Goal: Task Accomplishment & Management: Use online tool/utility

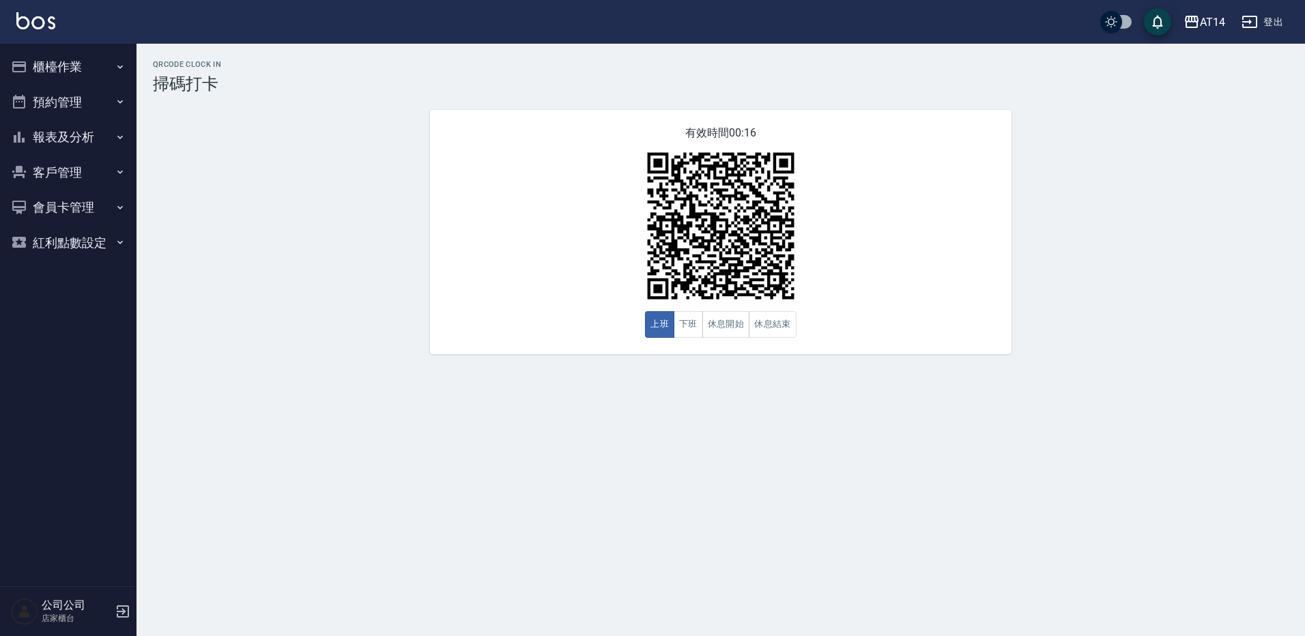
click at [57, 145] on button "報表及分析" at bounding box center [68, 136] width 126 height 35
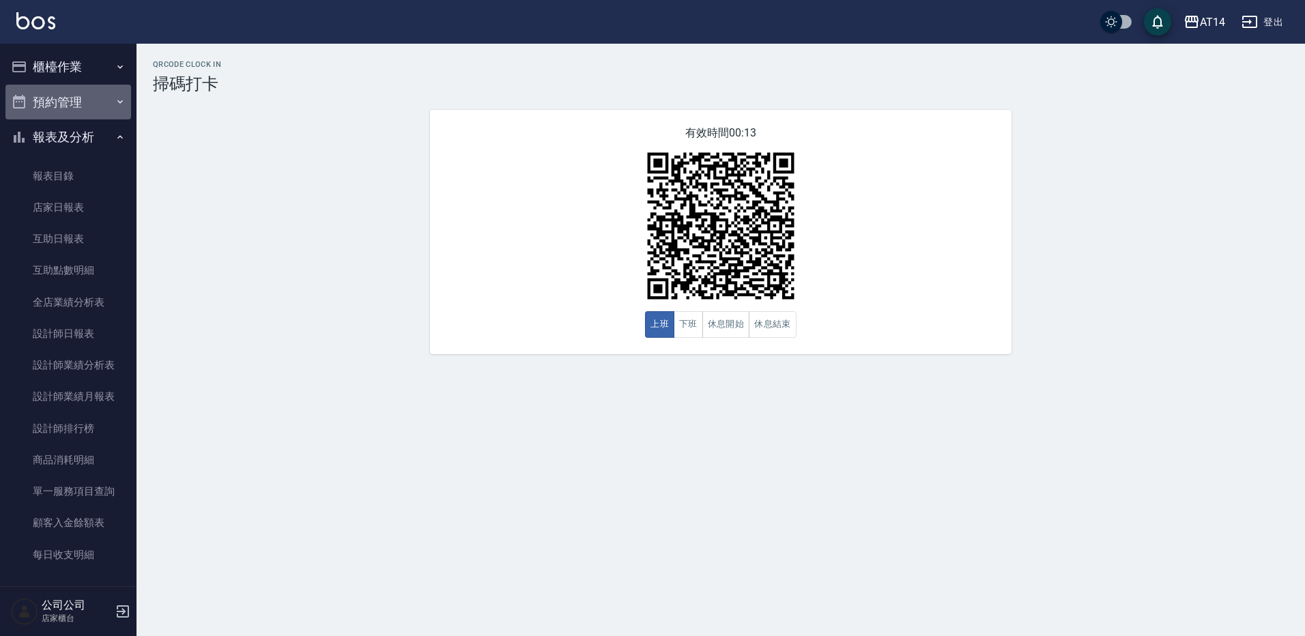
click at [83, 95] on button "預約管理" at bounding box center [68, 102] width 126 height 35
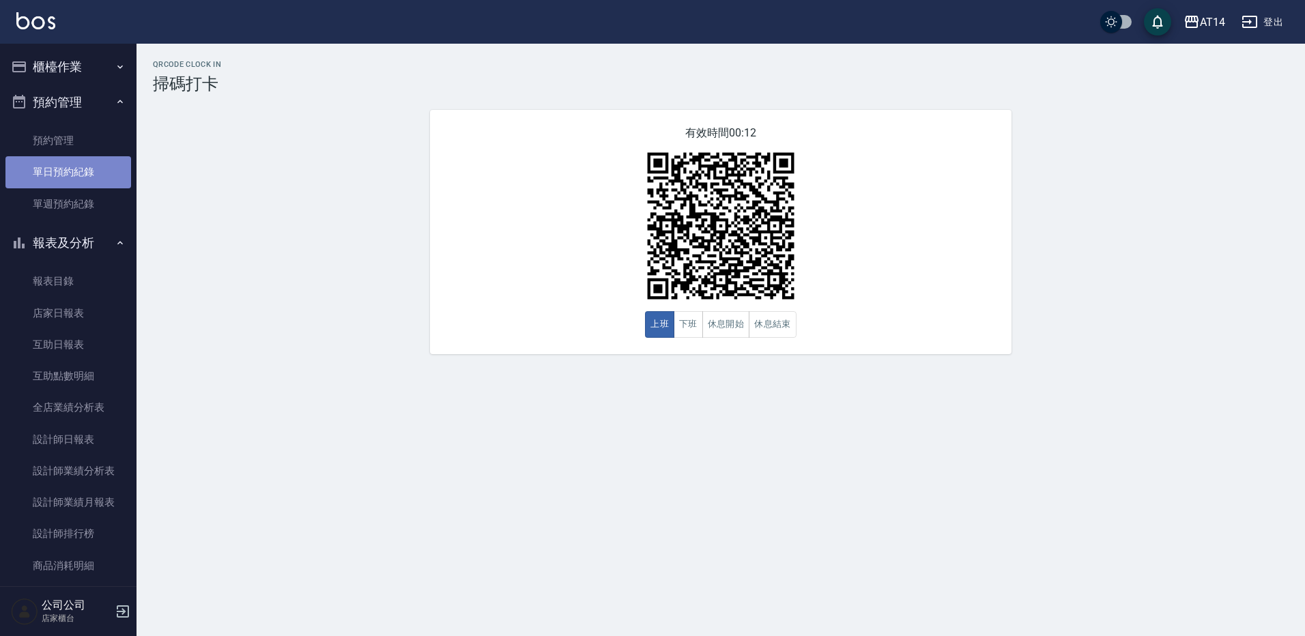
click at [74, 171] on link "單日預約紀錄" at bounding box center [68, 171] width 126 height 31
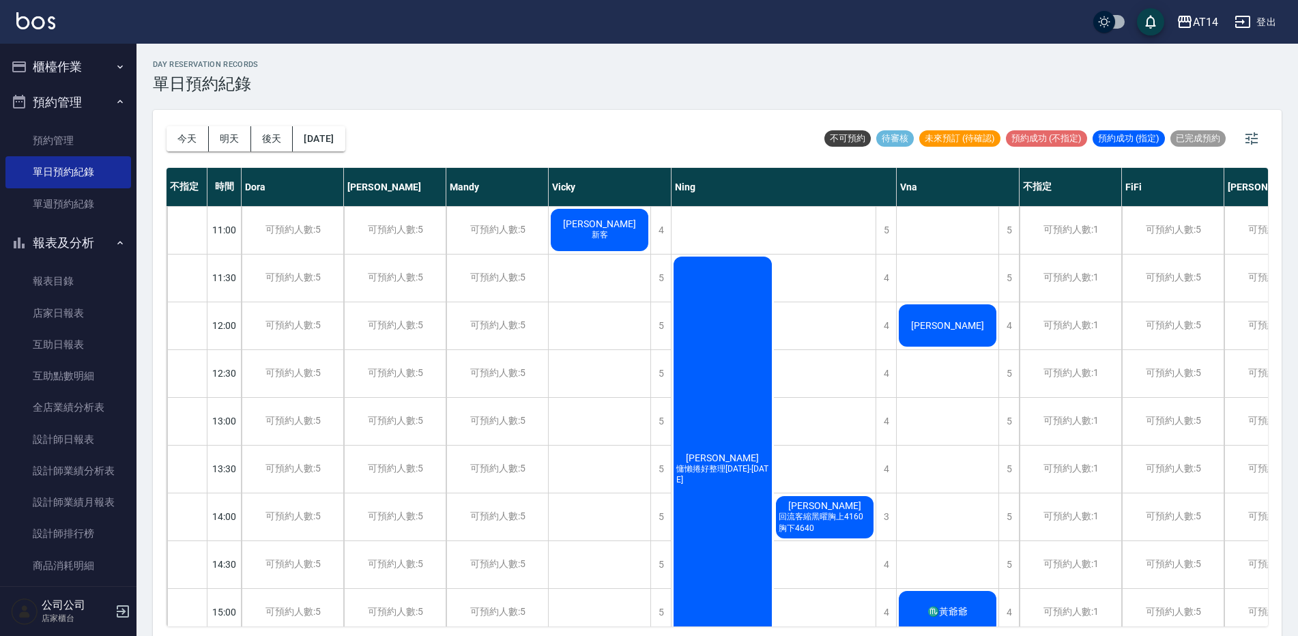
click at [702, 418] on div "吳昱樺 慵懶捲好整理1299-1899" at bounding box center [723, 469] width 102 height 429
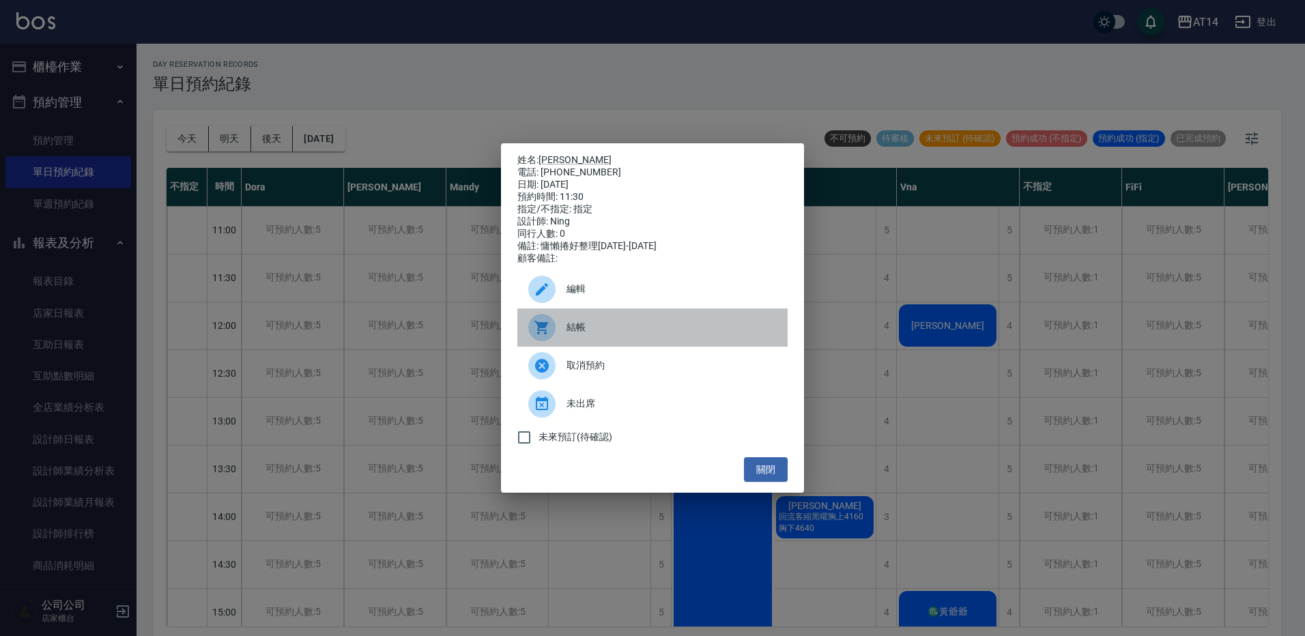
click at [590, 343] on div "結帳" at bounding box center [652, 328] width 270 height 38
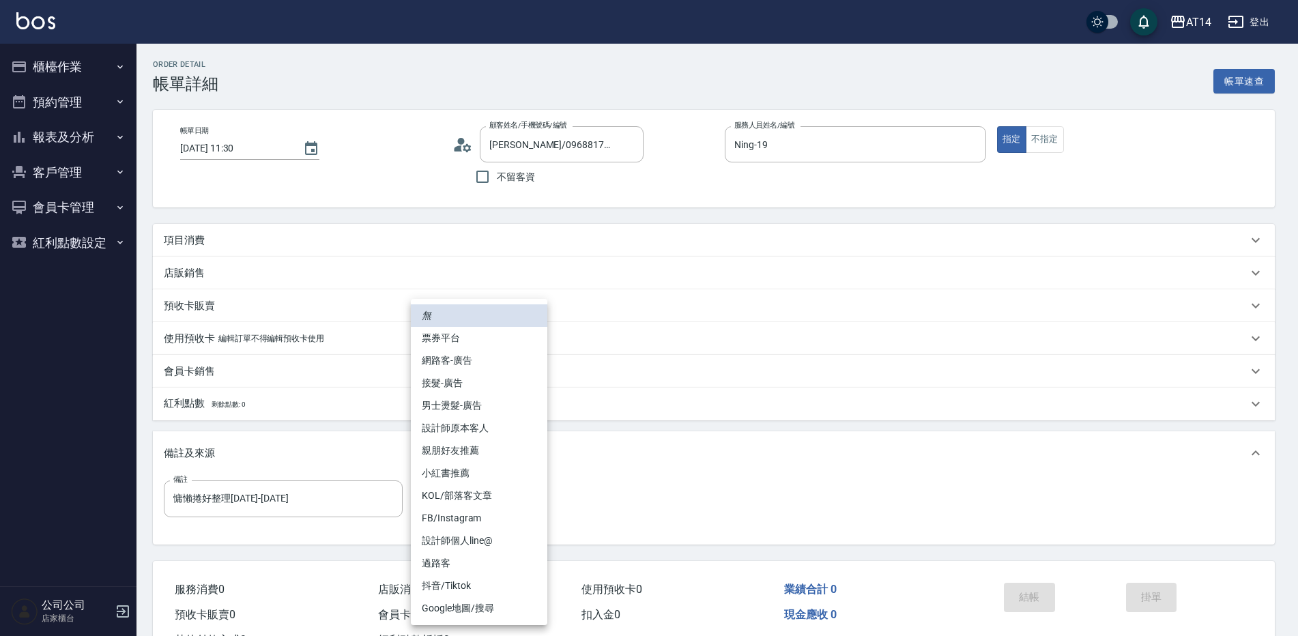
click at [524, 496] on body "AT14 登出 櫃檯作業 打帳單 帳單列表 掛單列表 現金收支登錄 材料自購登錄 每日結帳 排班表 掃碼打卡 預約管理 預約管理 單日預約紀錄 單週預約紀錄 …" at bounding box center [649, 343] width 1298 height 686
click at [509, 369] on li "網路客-廣告" at bounding box center [479, 361] width 137 height 23
type input "網路客-廣告"
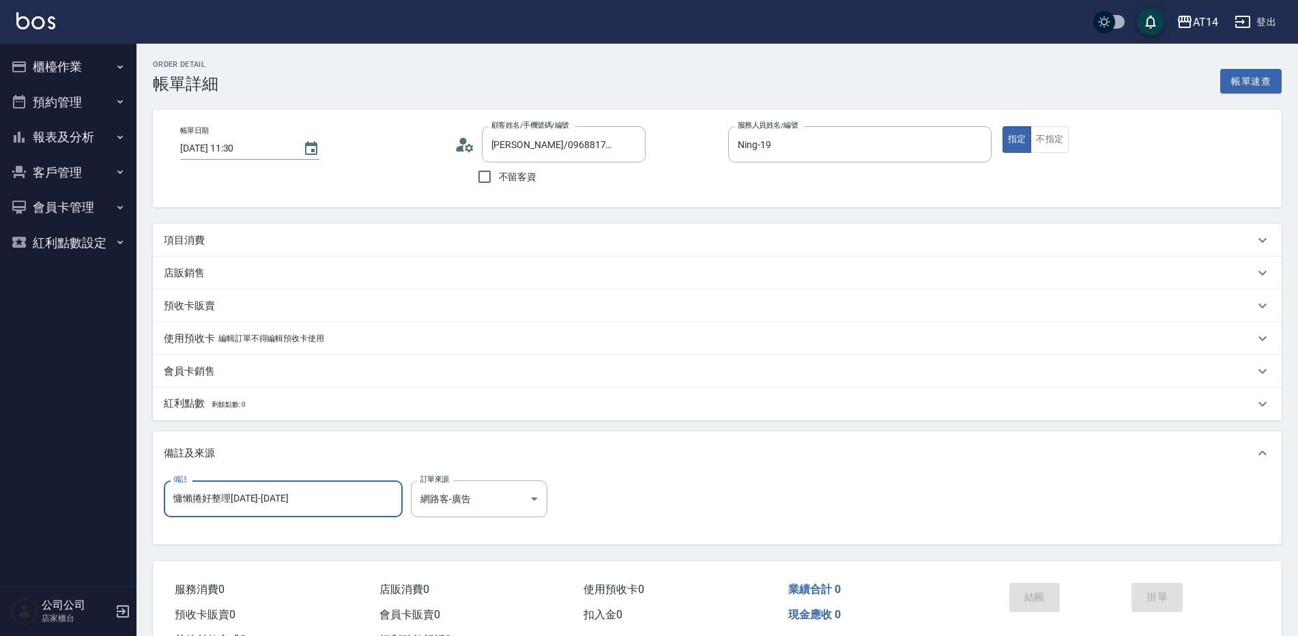
drag, startPoint x: 276, startPoint y: 520, endPoint x: -3, endPoint y: 547, distance: 280.5
click at [0, 547] on html "AT14 登出 櫃檯作業 打帳單 帳單列表 掛單列表 現金收支登錄 材料自購登錄 每日結帳 排班表 掃碼打卡 預約管理 預約管理 單日預約紀錄 單週預約紀錄 …" at bounding box center [649, 343] width 1298 height 686
click at [217, 246] on div "項目消費" at bounding box center [709, 240] width 1091 height 14
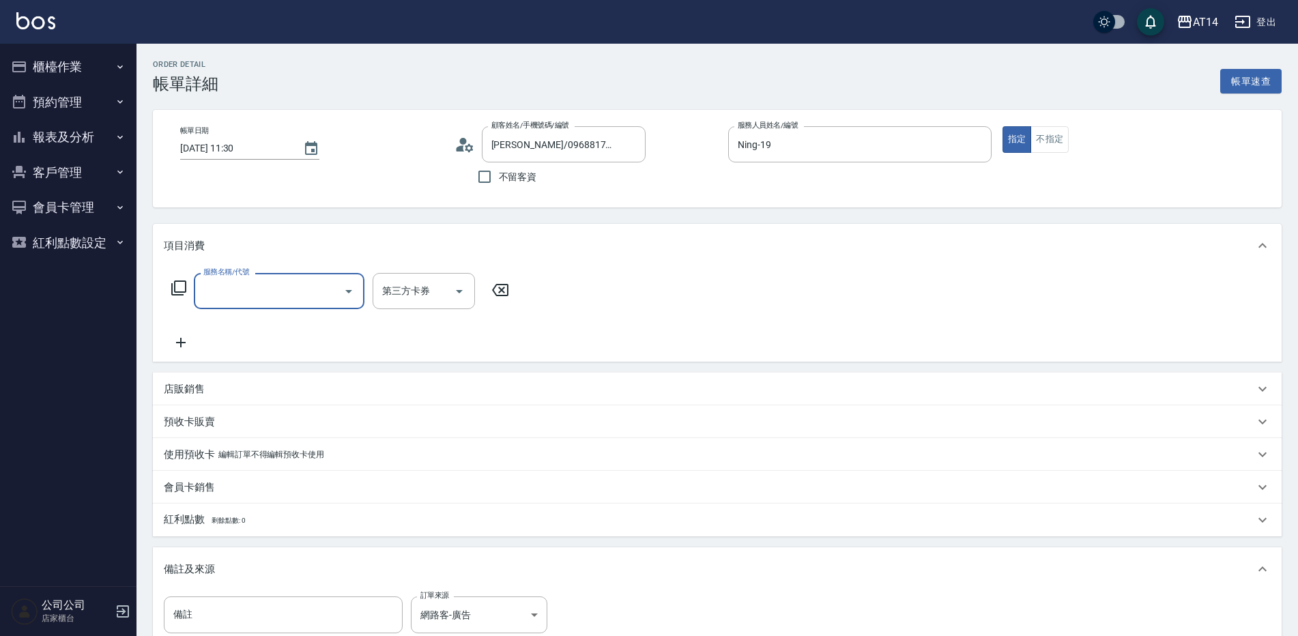
click at [247, 274] on label "服務名稱/代號" at bounding box center [226, 272] width 46 height 10
click at [247, 279] on input "服務名稱/代號" at bounding box center [269, 291] width 138 height 24
click at [262, 290] on input "服務名稱/代號" at bounding box center [269, 291] width 138 height 24
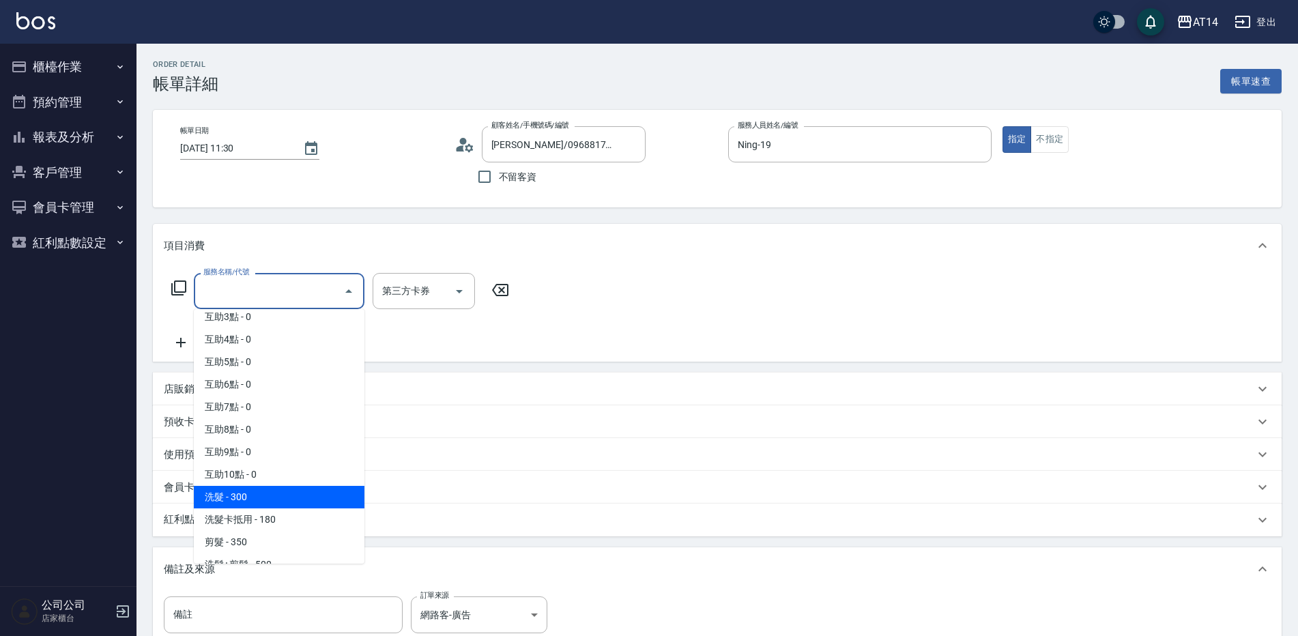
scroll to position [137, 0]
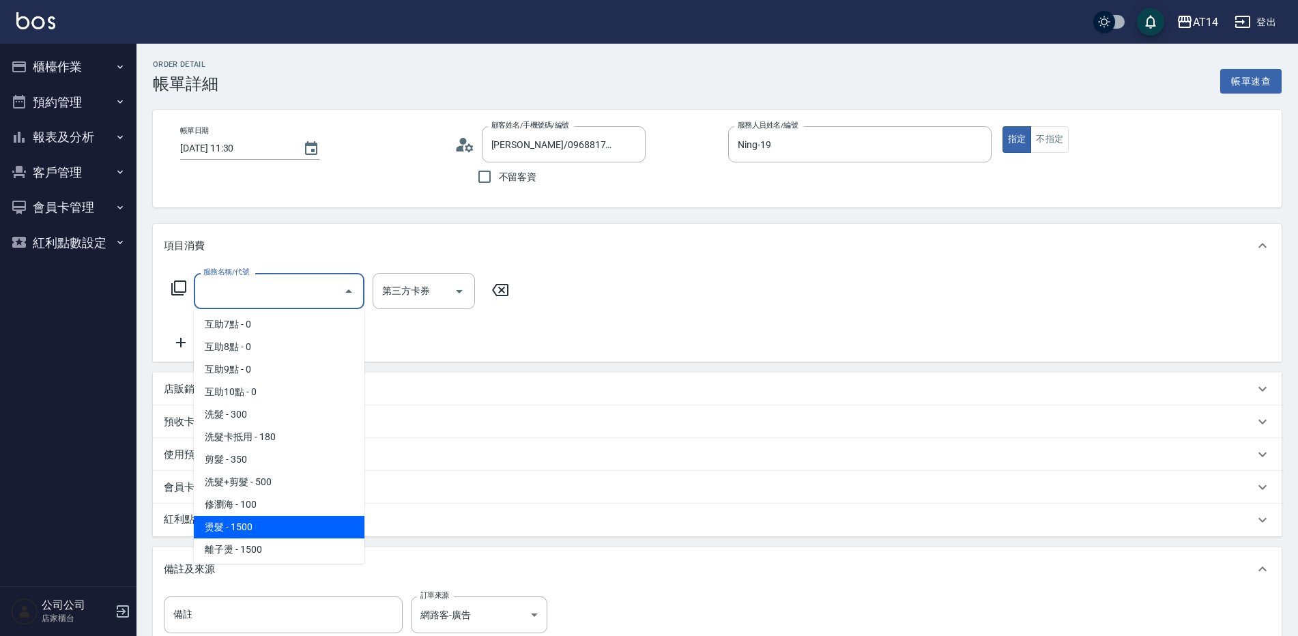
click at [259, 527] on span "燙髮 - 1500" at bounding box center [279, 527] width 171 height 23
type input "燙髮(031)"
type input "3"
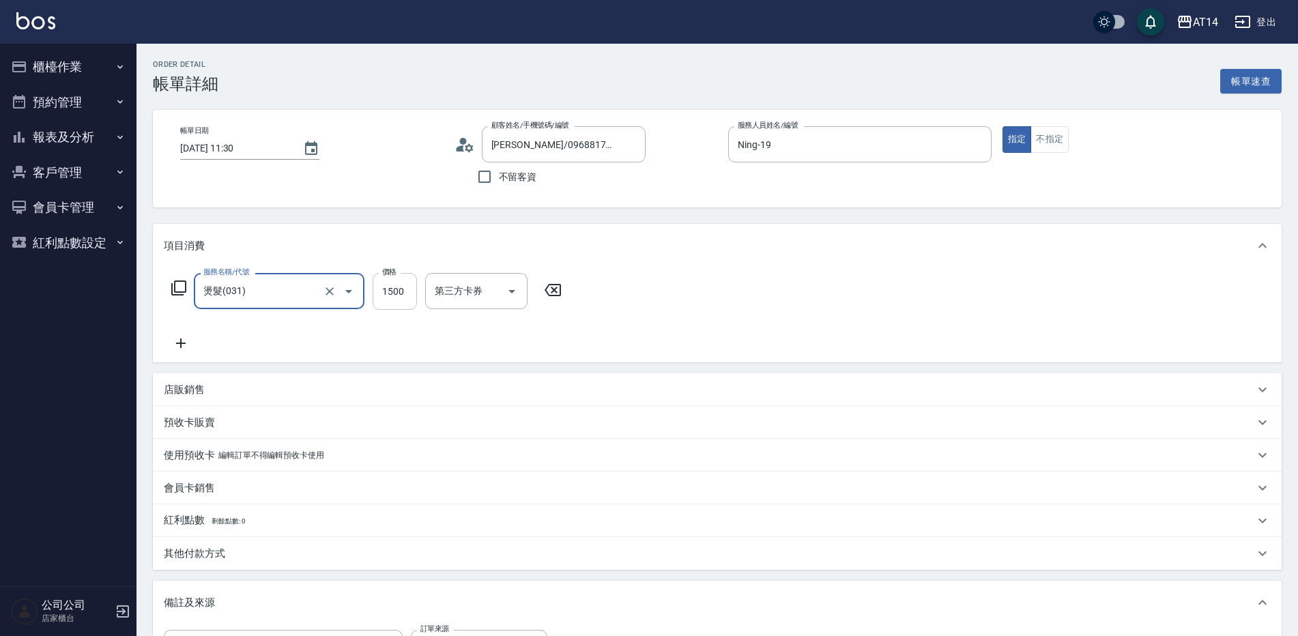
click at [388, 298] on input "1500" at bounding box center [395, 291] width 44 height 37
type input "1"
type input "0"
type input "1299"
type input "3"
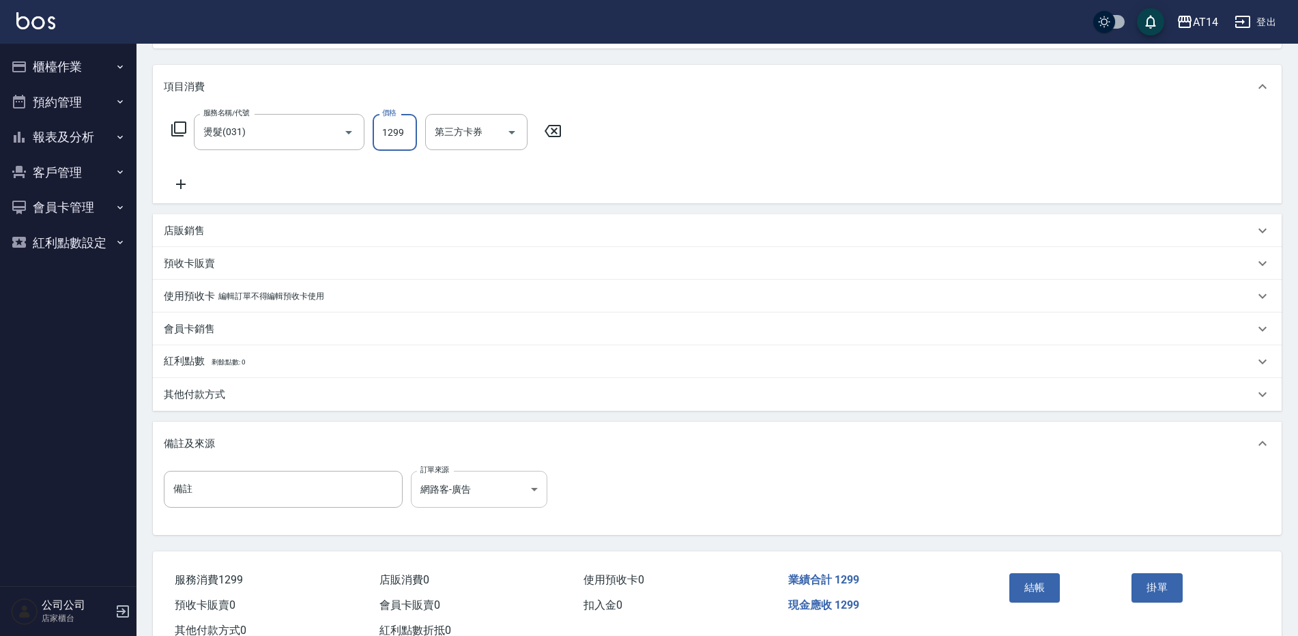
scroll to position [205, 0]
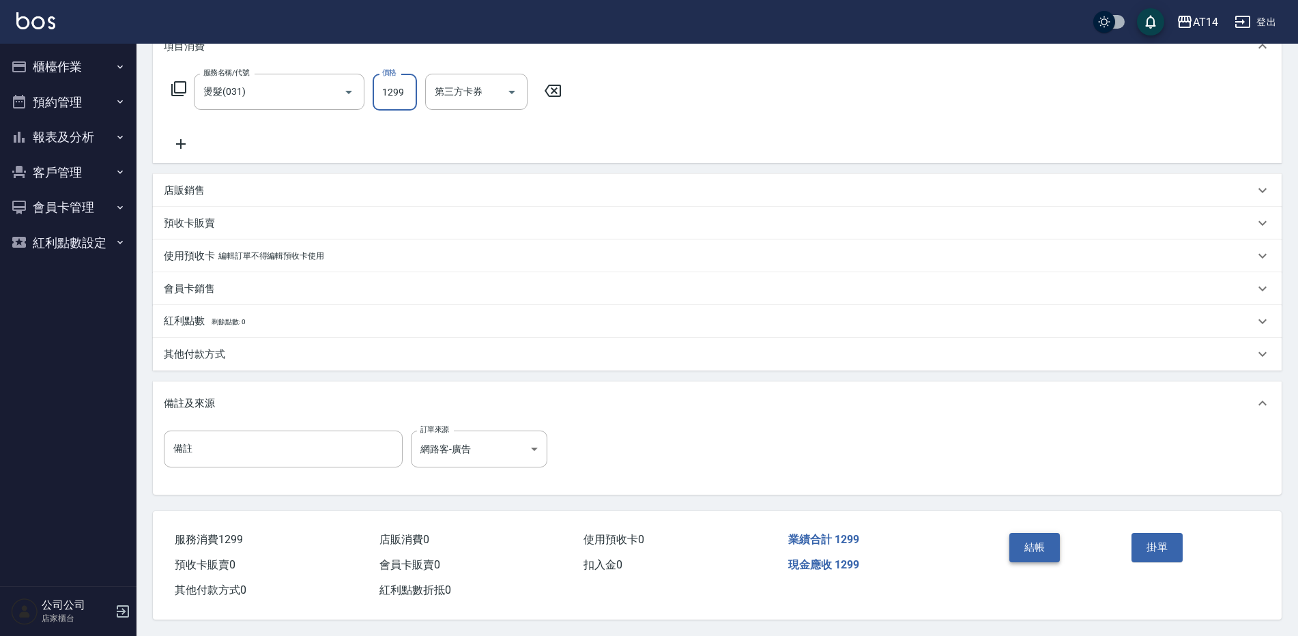
type input "1299"
click at [1034, 533] on button "結帳" at bounding box center [1035, 547] width 51 height 29
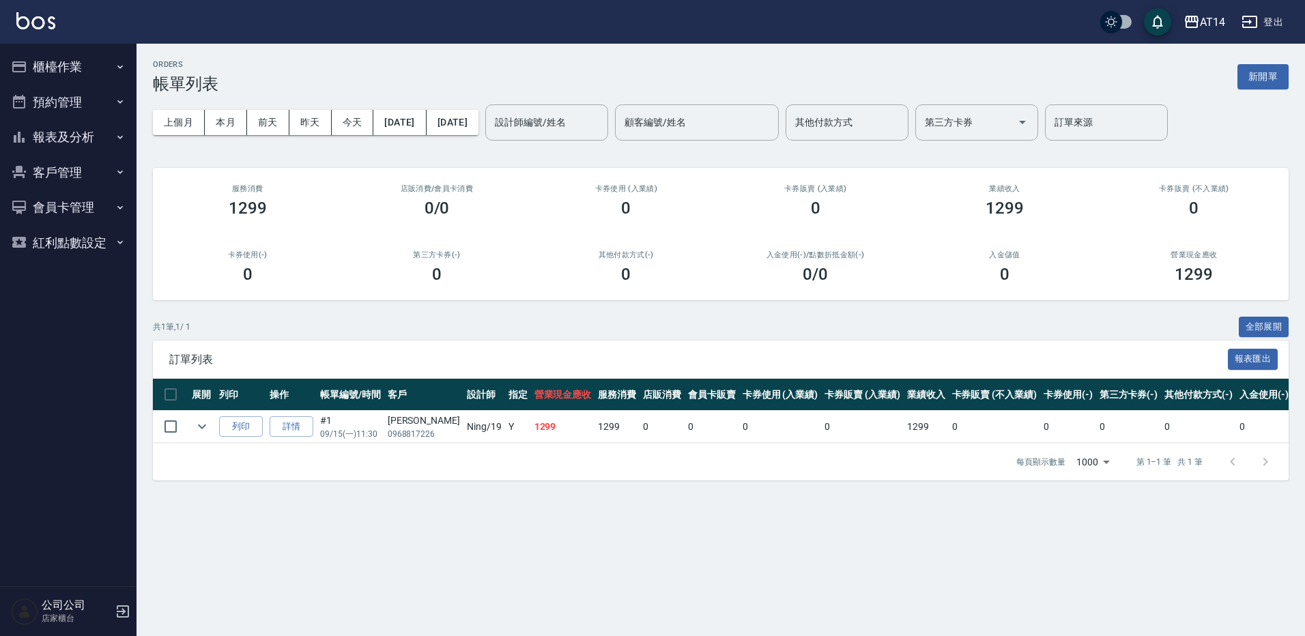
click at [56, 145] on button "報表及分析" at bounding box center [68, 136] width 126 height 35
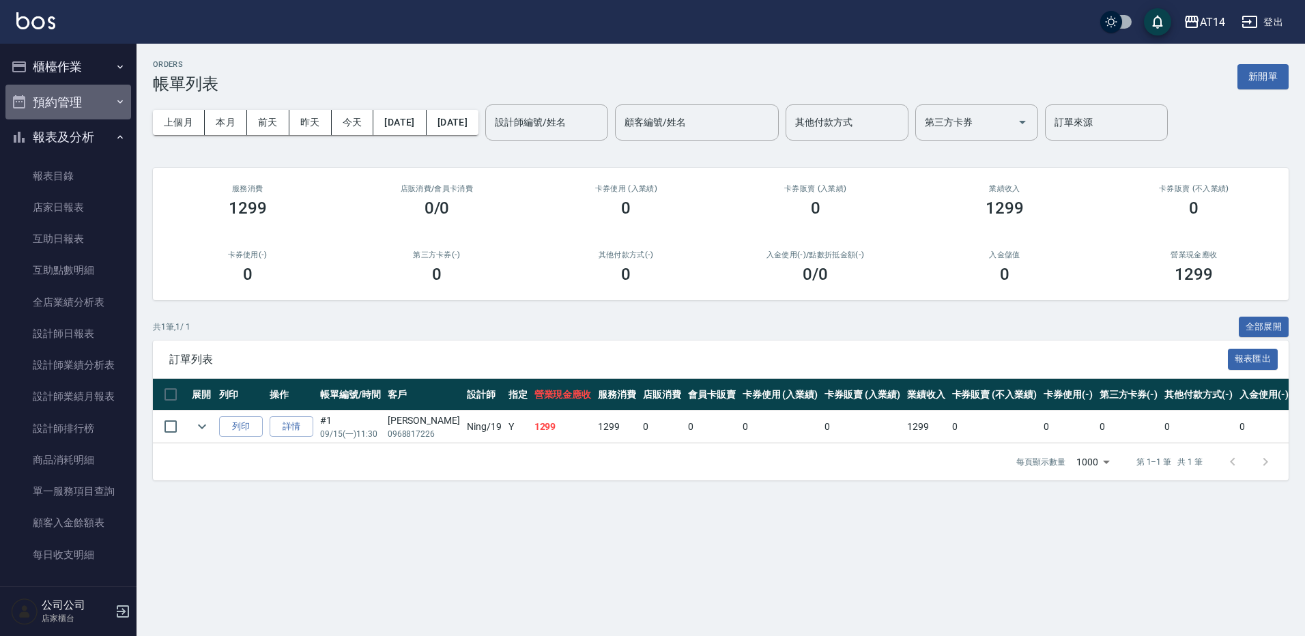
click at [82, 92] on button "預約管理" at bounding box center [68, 102] width 126 height 35
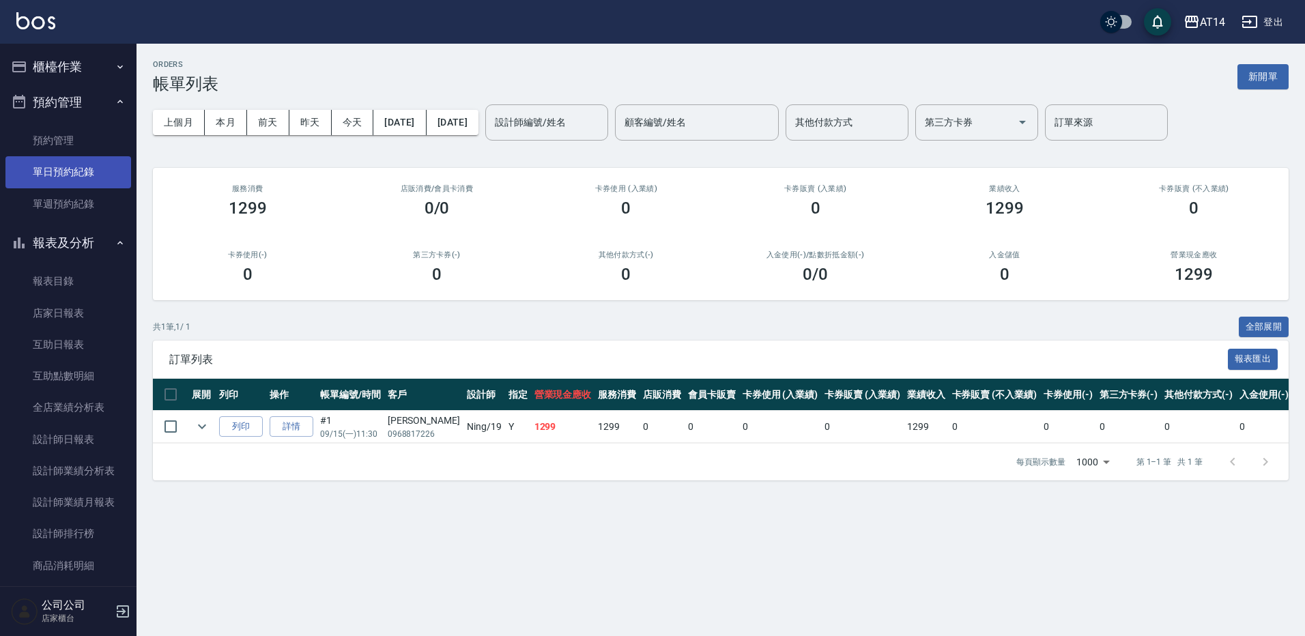
click at [83, 174] on link "單日預約紀錄" at bounding box center [68, 171] width 126 height 31
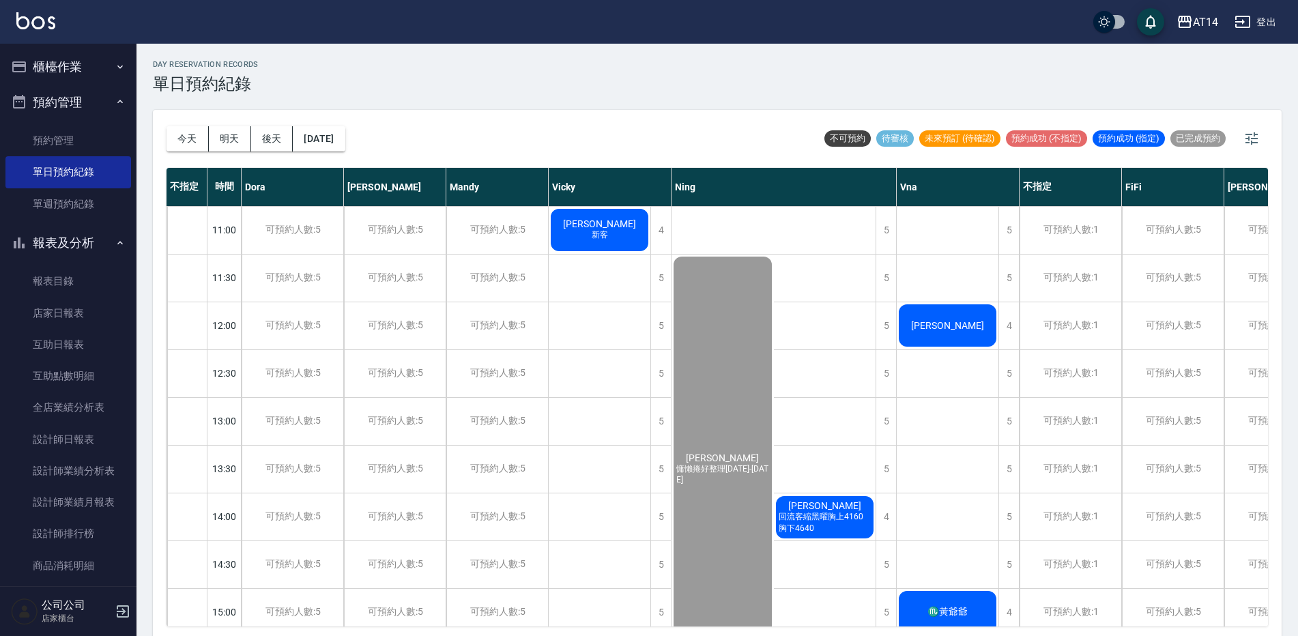
click at [74, 75] on button "櫃檯作業" at bounding box center [68, 66] width 126 height 35
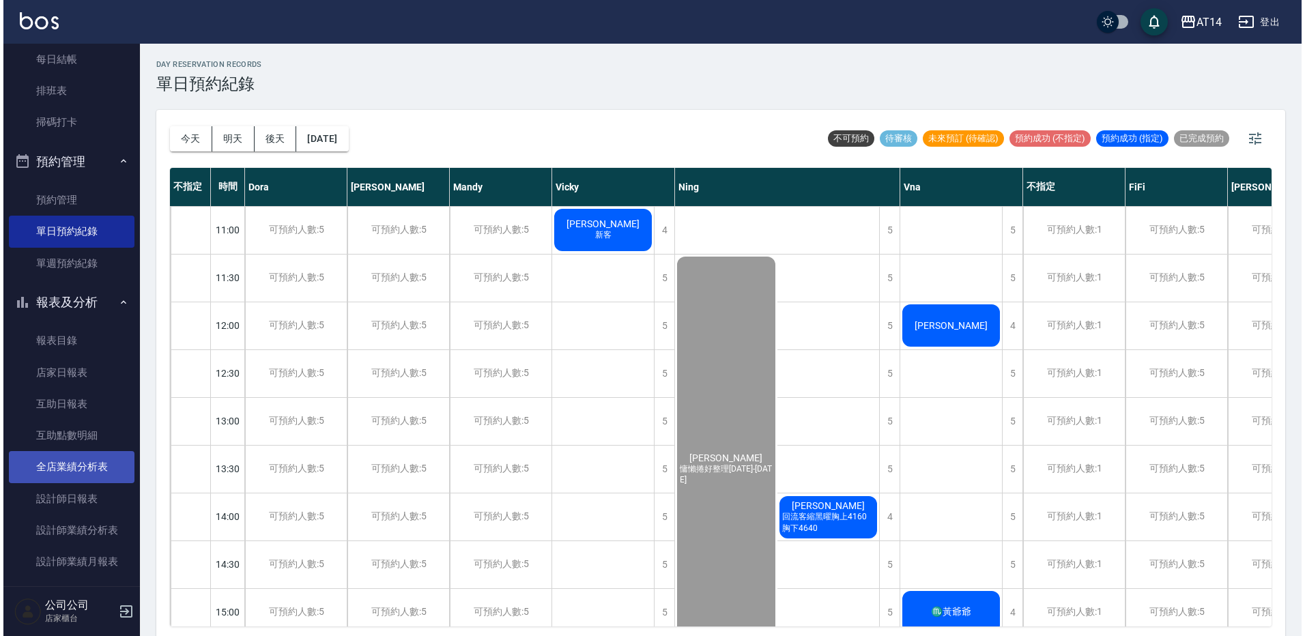
scroll to position [205, 0]
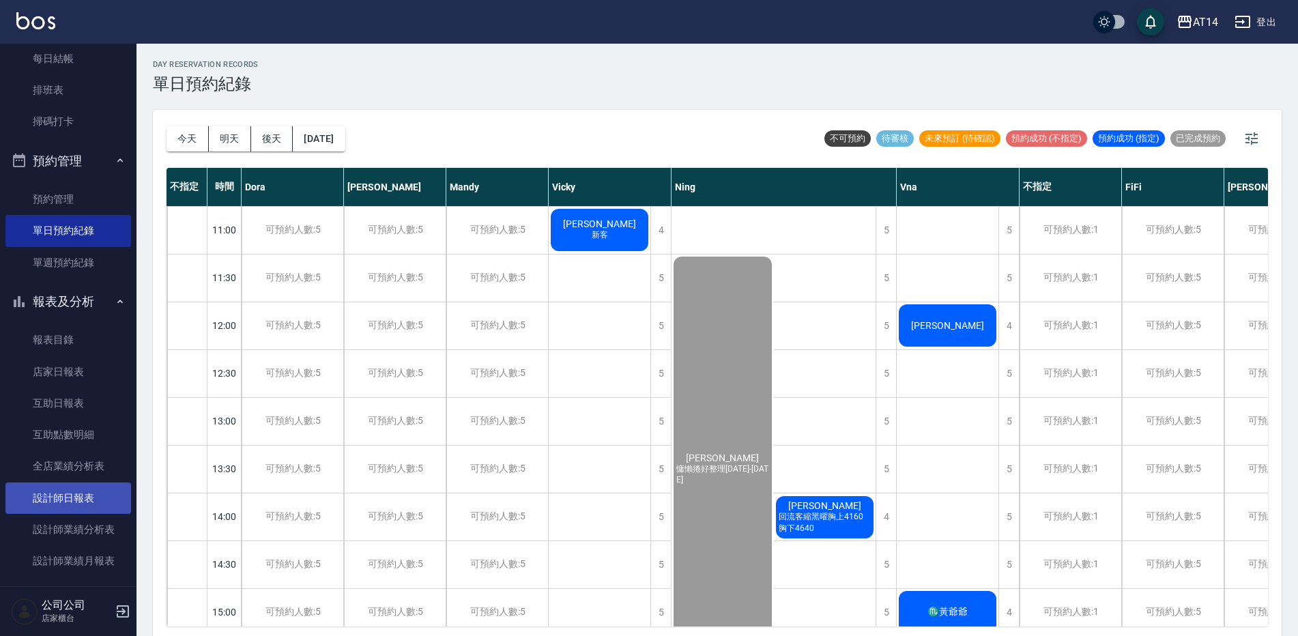
click at [69, 504] on link "設計師日報表" at bounding box center [68, 498] width 126 height 31
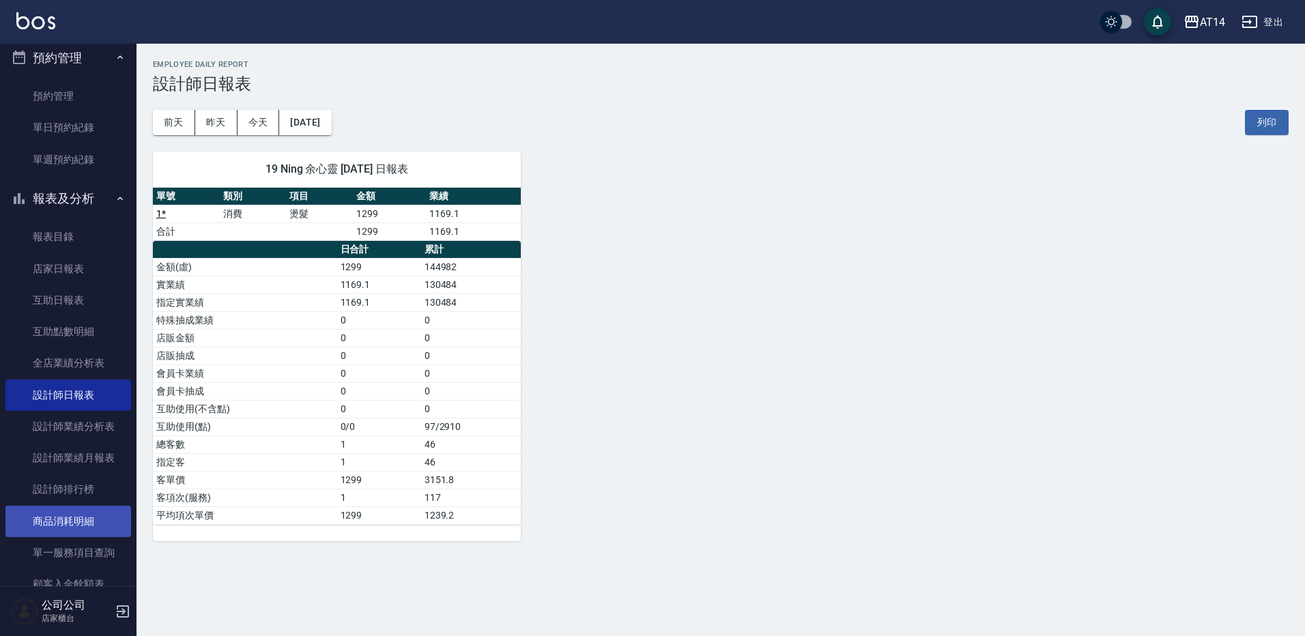
scroll to position [341, 0]
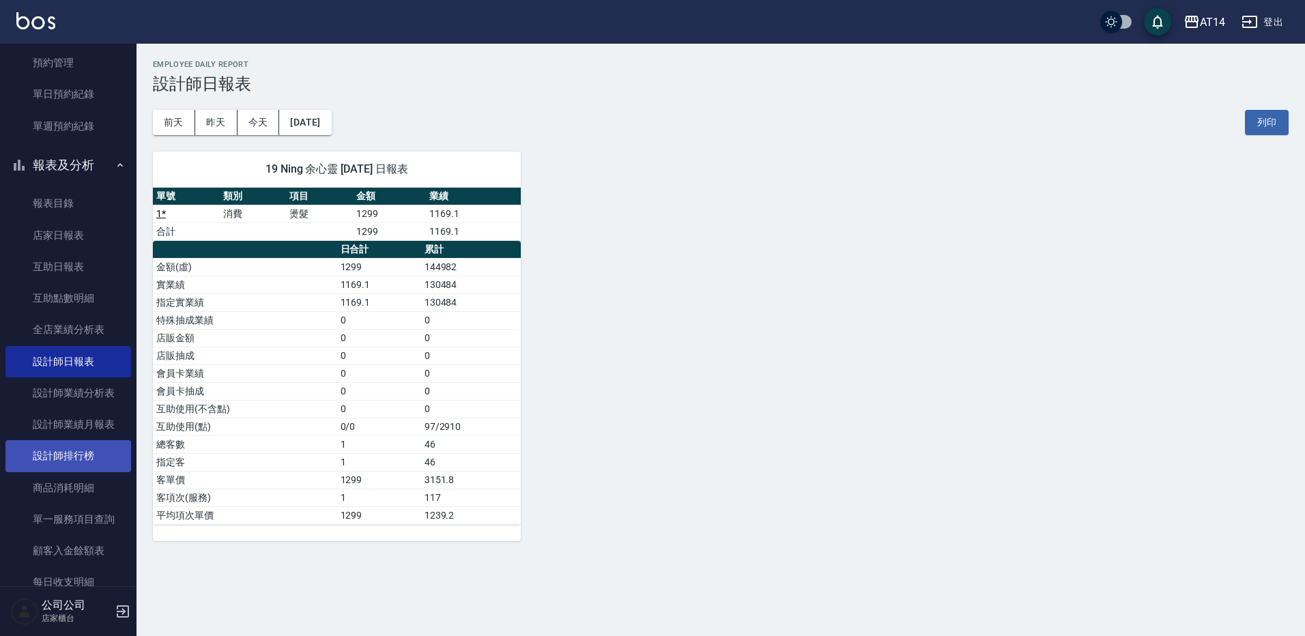
click at [91, 454] on link "設計師排行榜" at bounding box center [68, 455] width 126 height 31
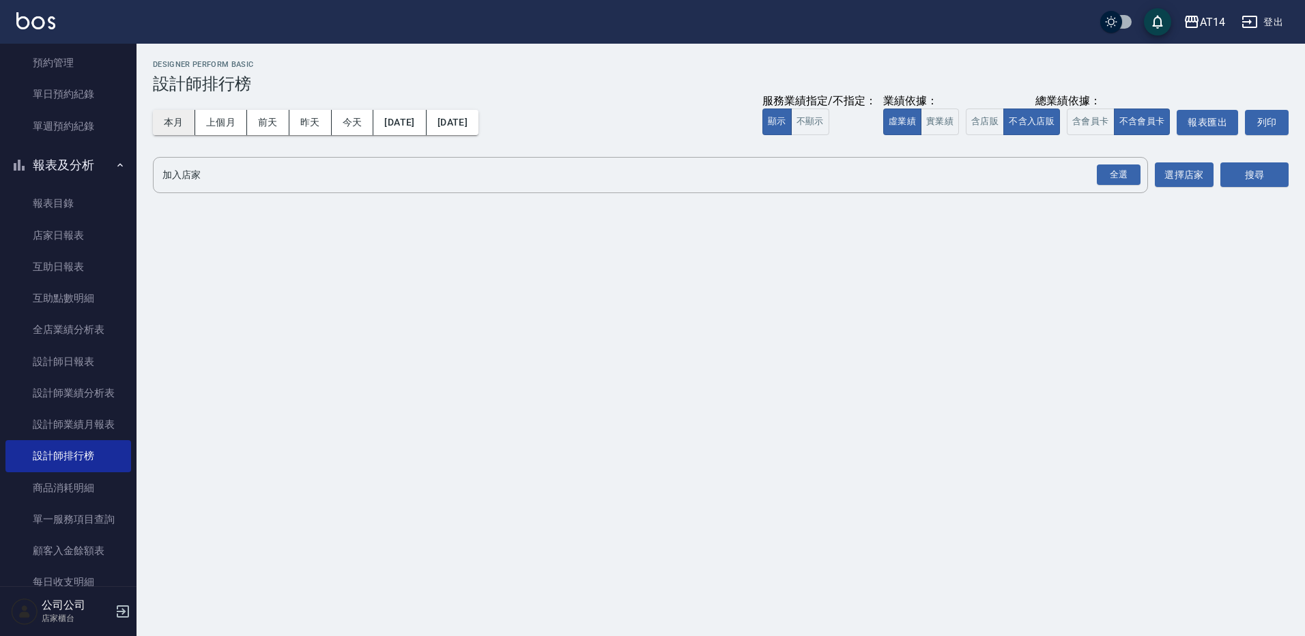
click at [172, 111] on button "本月" at bounding box center [174, 122] width 42 height 25
click at [1102, 169] on div "全選" at bounding box center [1119, 175] width 44 height 21
click at [1263, 177] on button "搜尋" at bounding box center [1255, 175] width 68 height 25
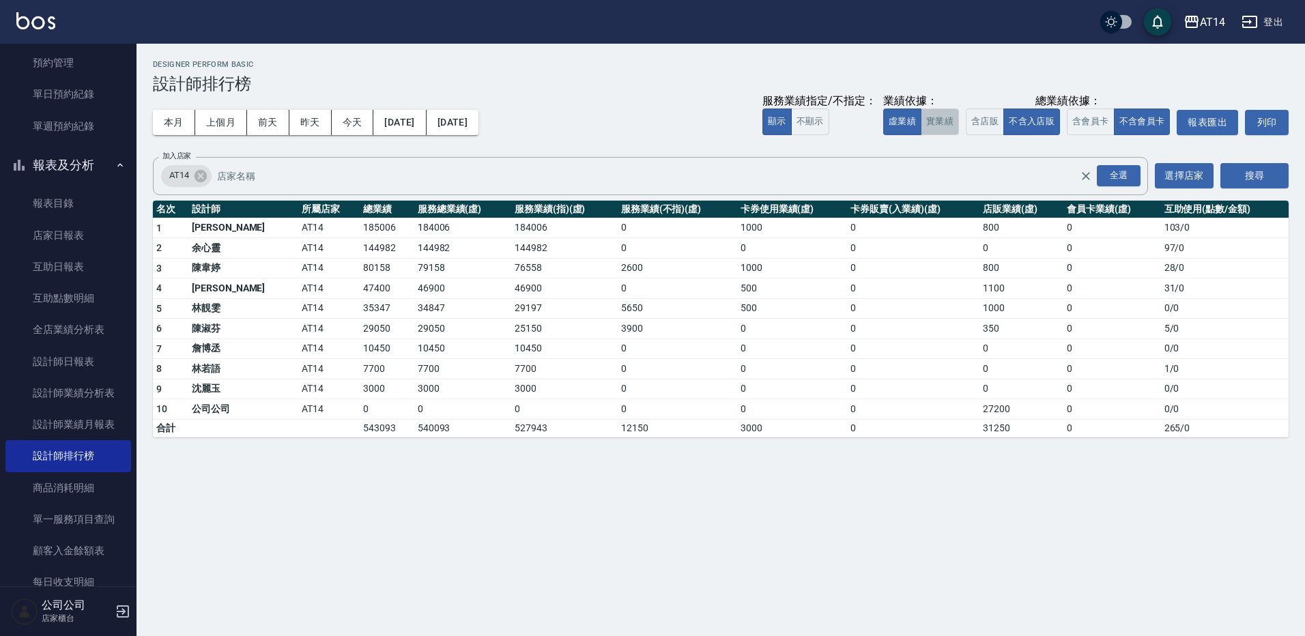
click at [928, 122] on button "實業績" at bounding box center [940, 122] width 38 height 27
click at [909, 116] on button "虛業績" at bounding box center [902, 122] width 38 height 27
click at [939, 119] on button "實業績" at bounding box center [940, 122] width 38 height 27
click at [911, 118] on button "虛業績" at bounding box center [902, 122] width 38 height 27
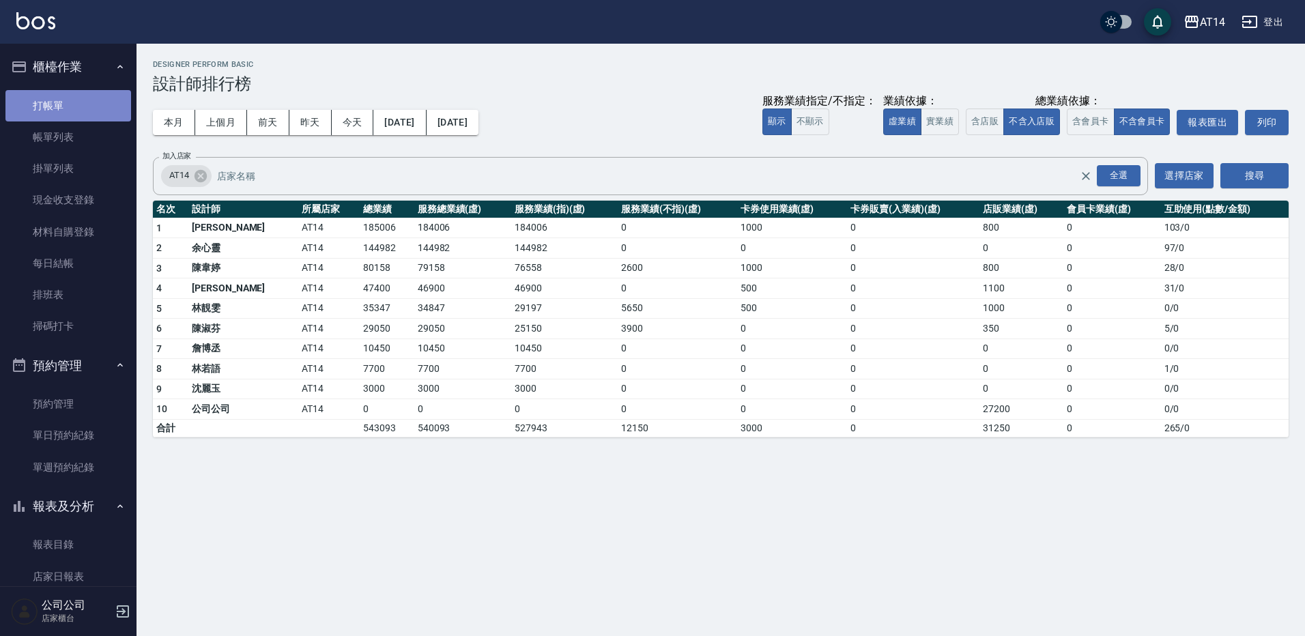
click at [68, 100] on link "打帳單" at bounding box center [68, 105] width 126 height 31
